Goal: Information Seeking & Learning: Learn about a topic

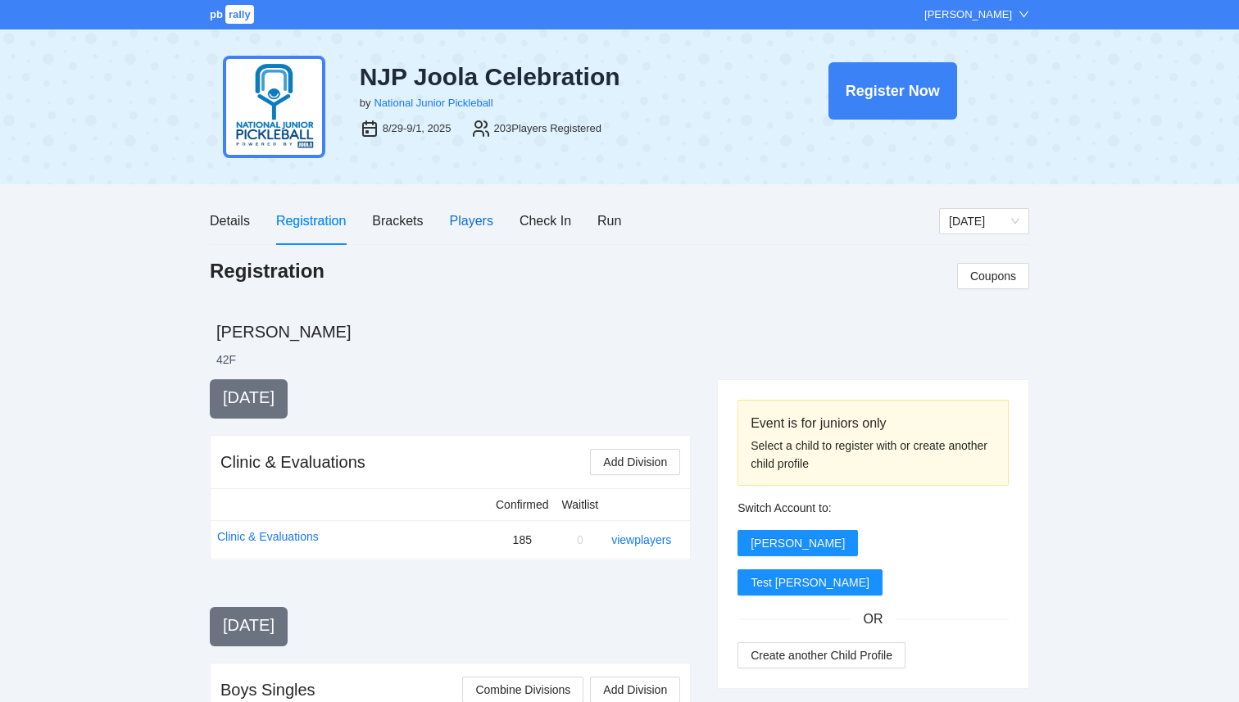
click at [467, 230] on div "Players" at bounding box center [471, 221] width 43 height 20
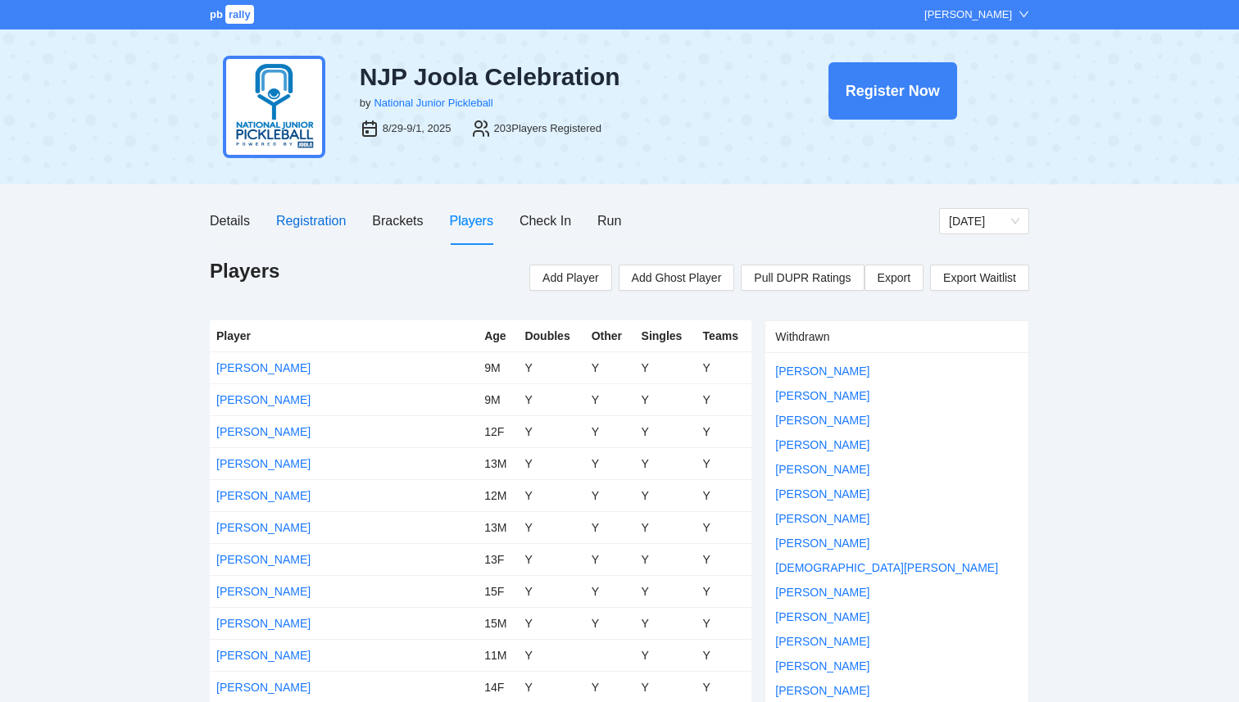
click at [316, 217] on div "Registration" at bounding box center [311, 221] width 70 height 20
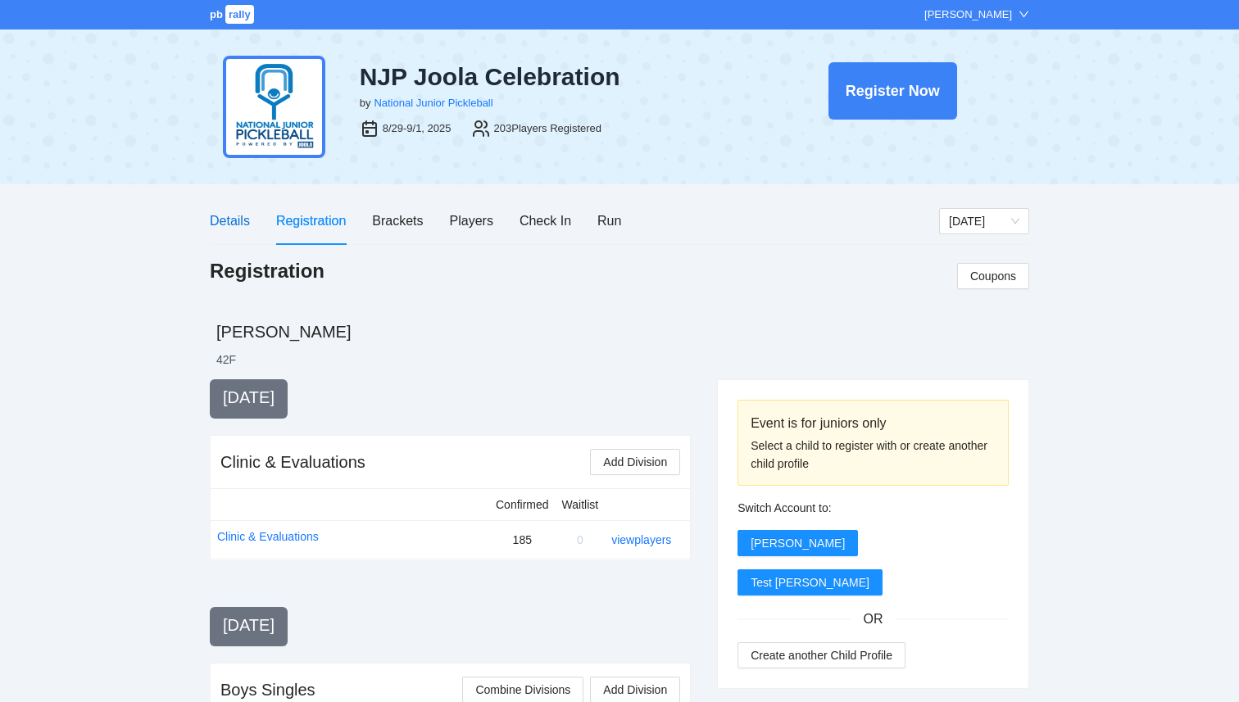
click at [224, 219] on div "Details" at bounding box center [230, 221] width 40 height 20
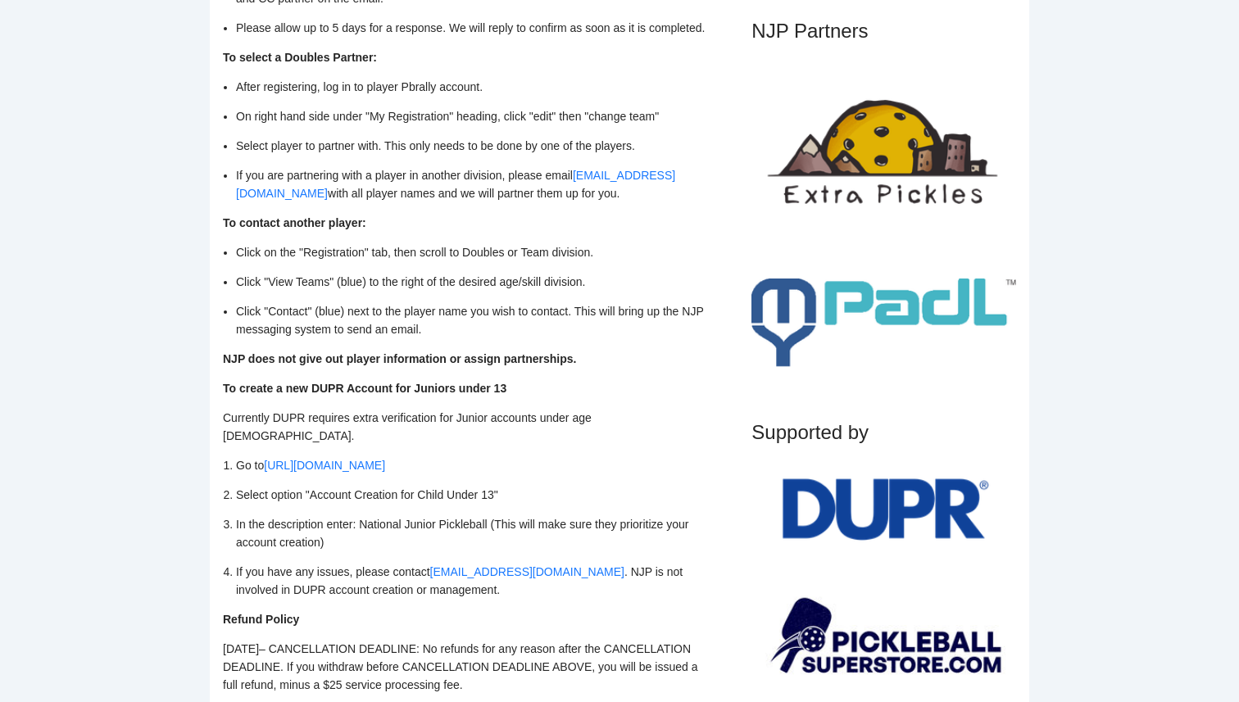
scroll to position [1311, 0]
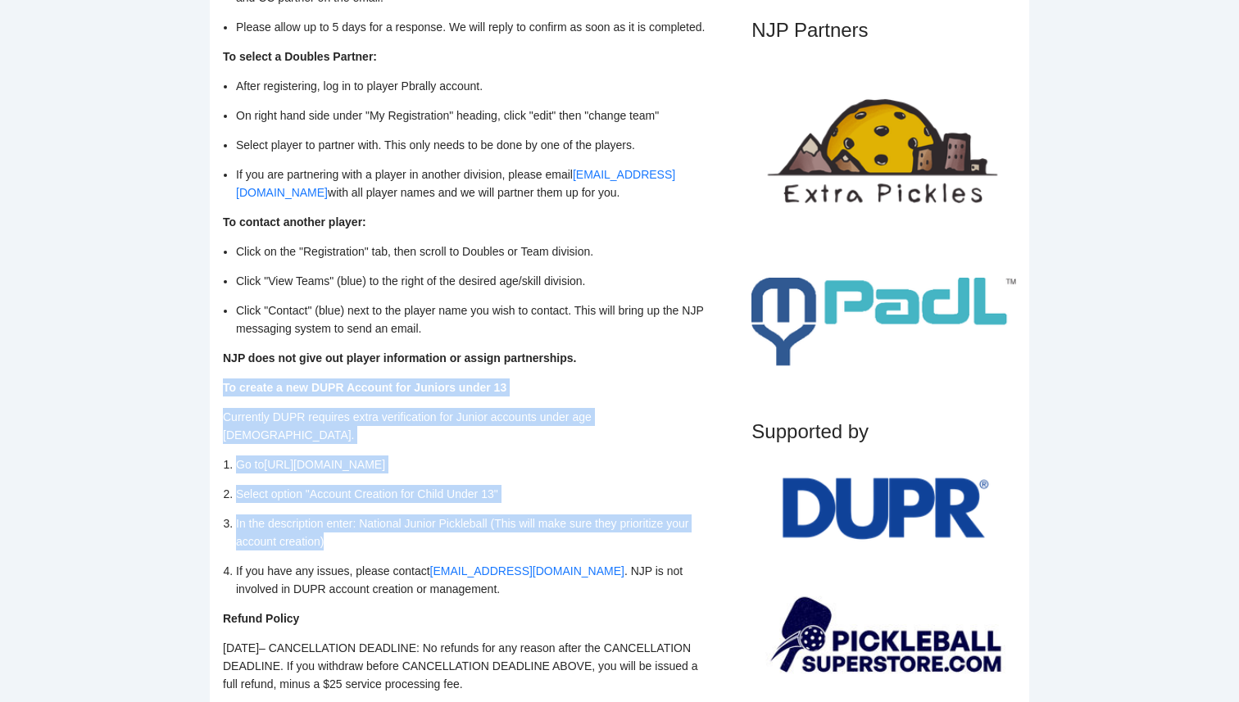
drag, startPoint x: 223, startPoint y: 405, endPoint x: 404, endPoint y: 545, distance: 228.4
copy div "To create a new DUPR Account for Juniors under 13 Currently DUPR requires extra…"
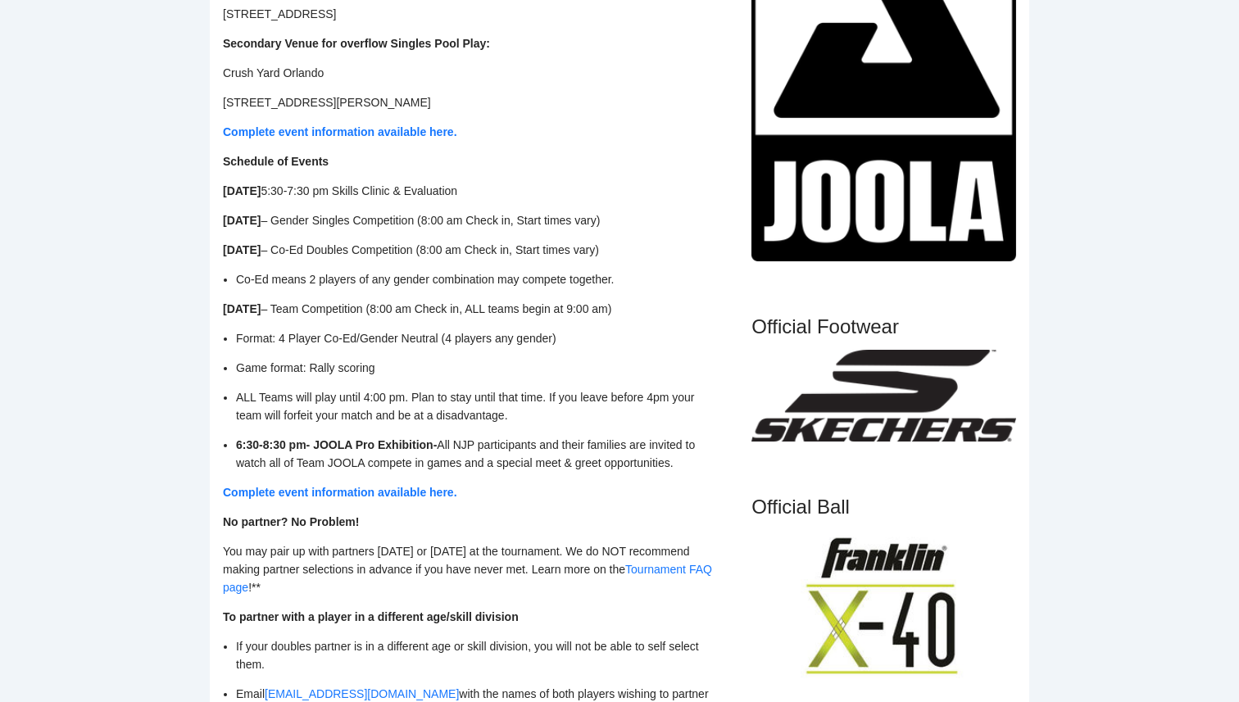
scroll to position [0, 0]
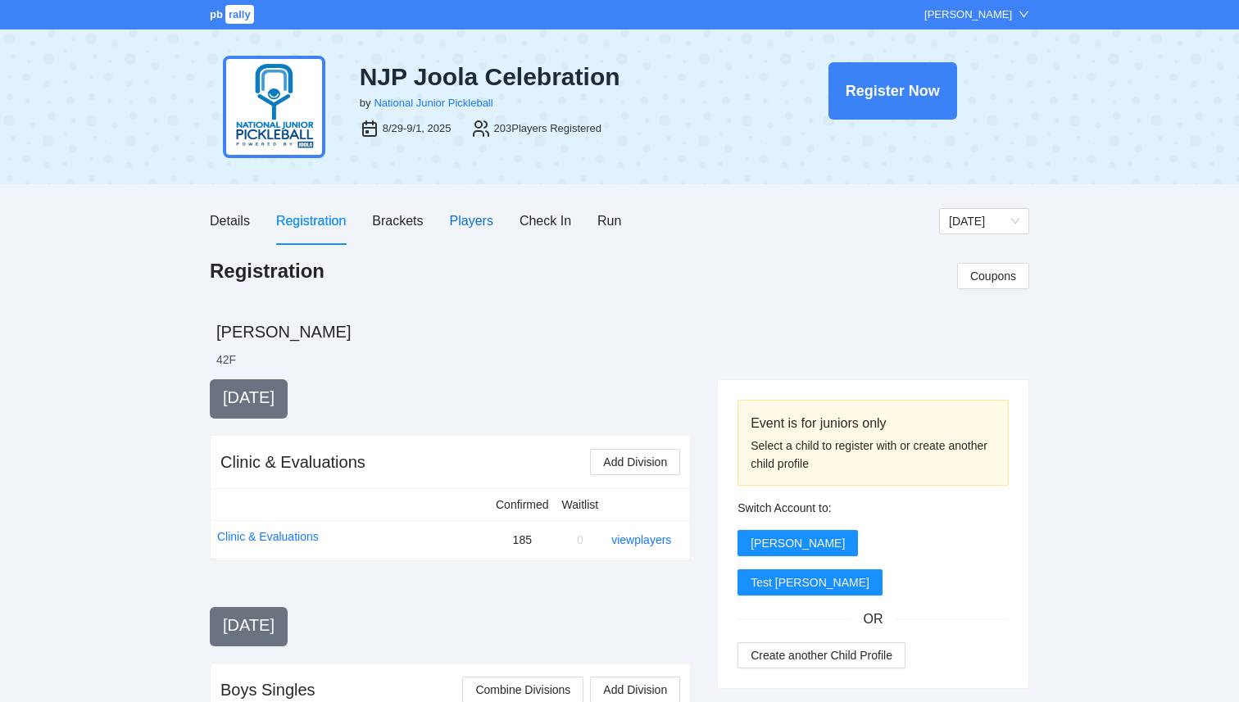
click at [473, 219] on div "Players" at bounding box center [471, 221] width 43 height 20
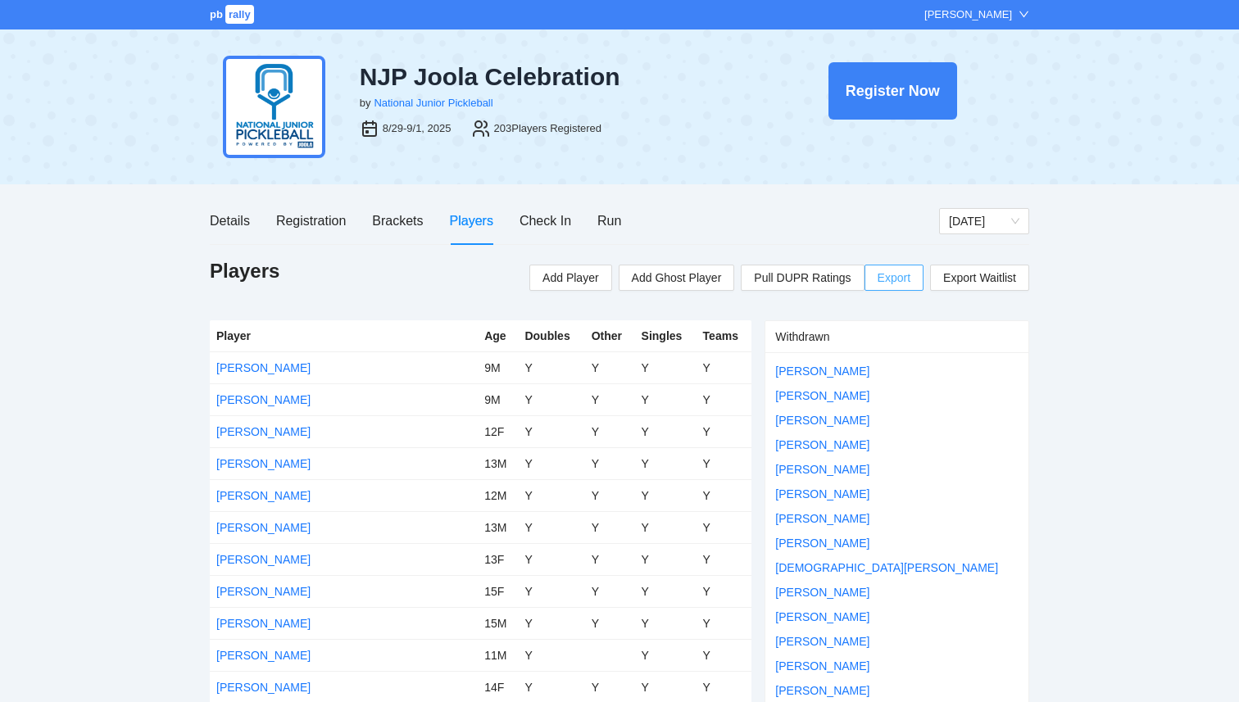
click at [889, 283] on span "Export" at bounding box center [893, 277] width 33 height 25
